Goal: Check status: Check status

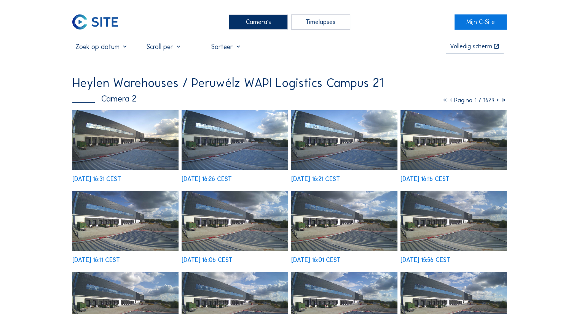
click at [132, 131] on img at bounding box center [125, 140] width 106 height 60
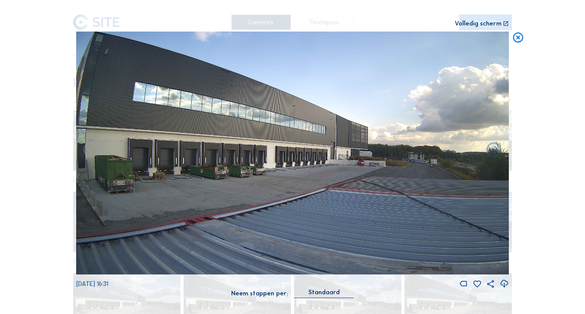
click at [517, 37] on icon at bounding box center [518, 38] width 12 height 13
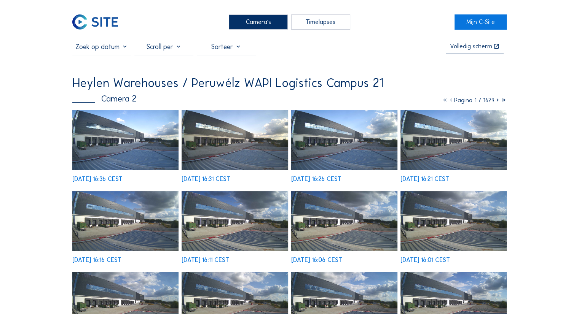
click at [496, 102] on icon at bounding box center [497, 100] width 6 height 7
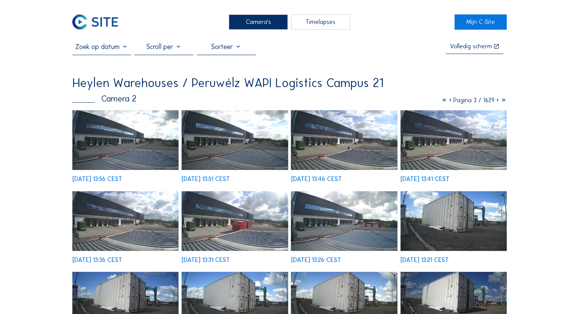
click at [496, 102] on icon at bounding box center [497, 100] width 6 height 7
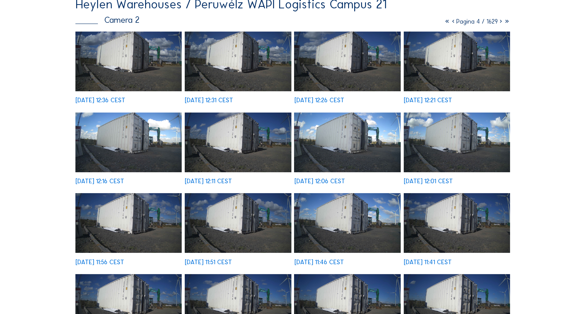
scroll to position [73, 0]
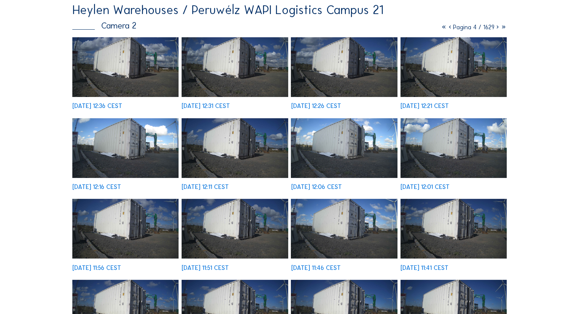
click at [498, 28] on icon at bounding box center [497, 27] width 6 height 7
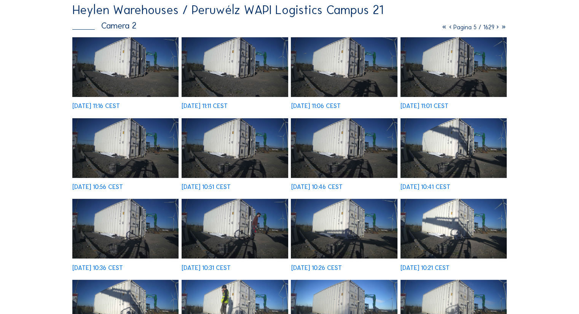
click at [441, 30] on icon at bounding box center [444, 27] width 6 height 7
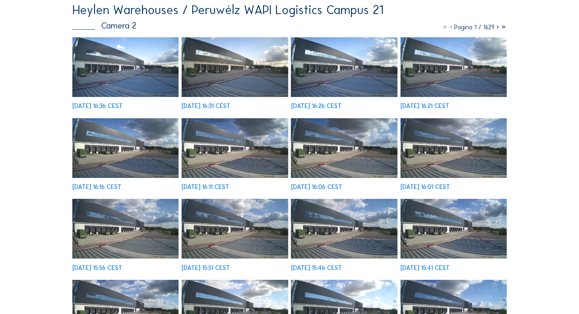
click at [142, 73] on img at bounding box center [125, 67] width 106 height 60
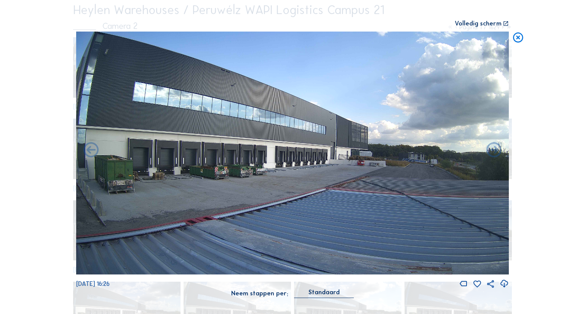
click at [520, 37] on icon at bounding box center [518, 38] width 12 height 13
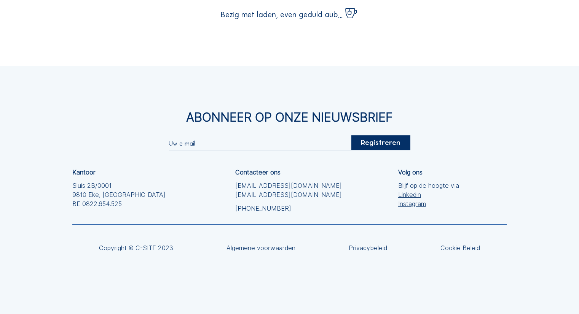
scroll to position [0, 0]
